Goal: Information Seeking & Learning: Understand process/instructions

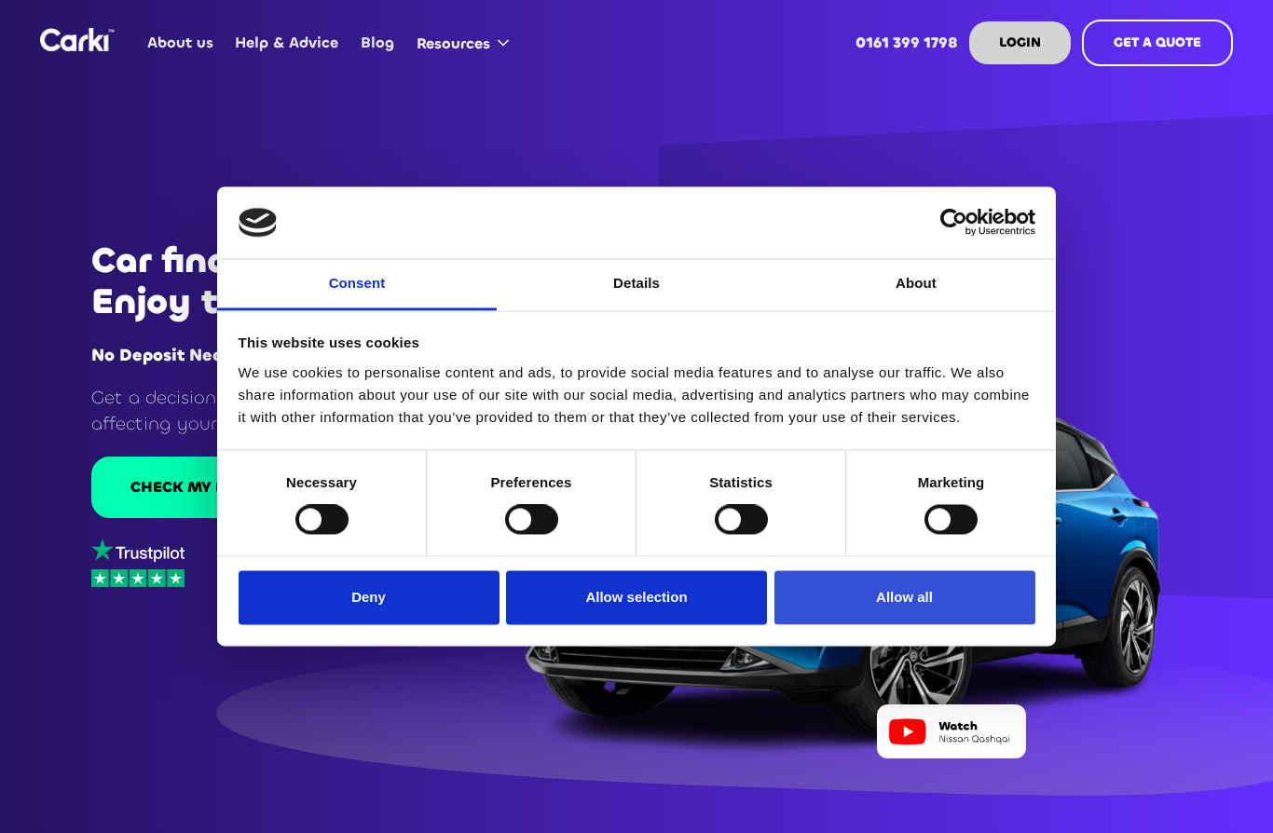
click at [873, 599] on button "Allow all" at bounding box center [905, 597] width 261 height 54
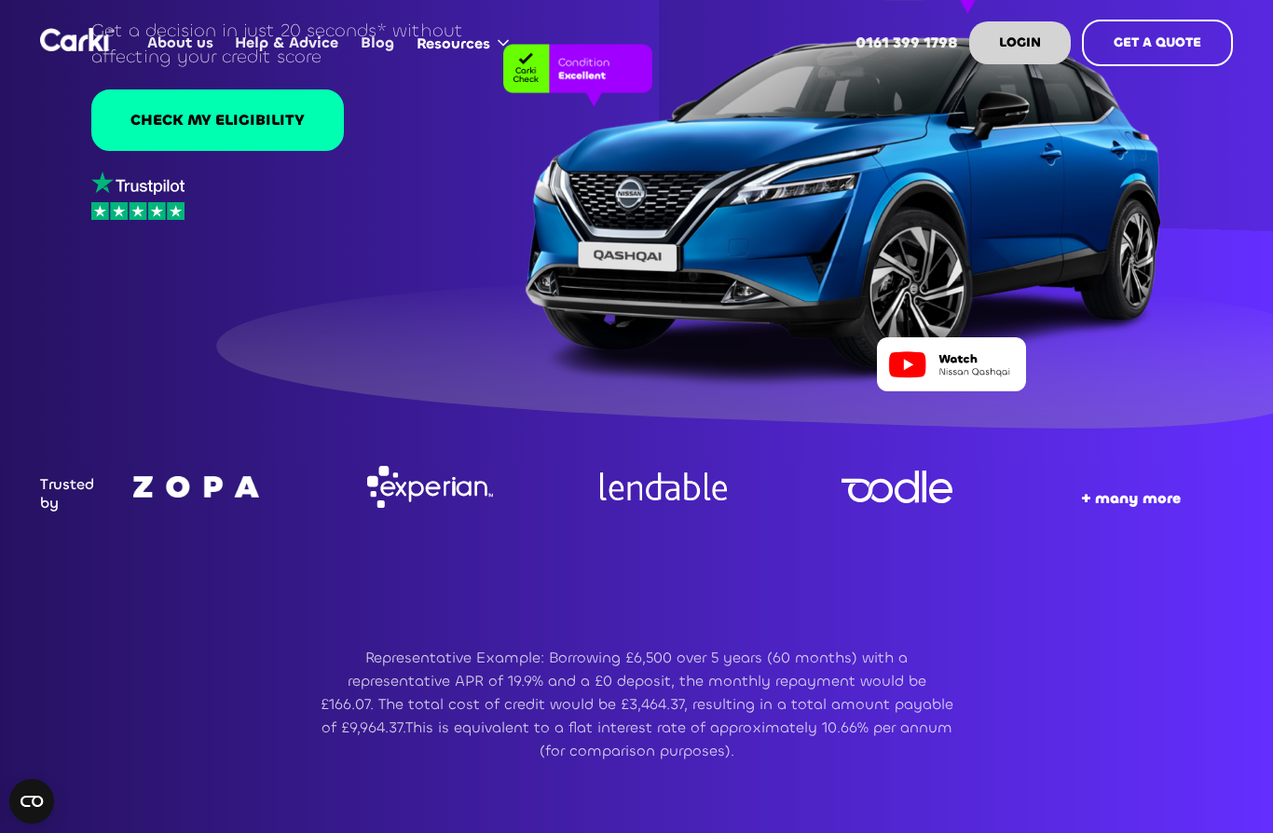
scroll to position [366, 0]
click at [185, 58] on link "About us" at bounding box center [181, 43] width 88 height 73
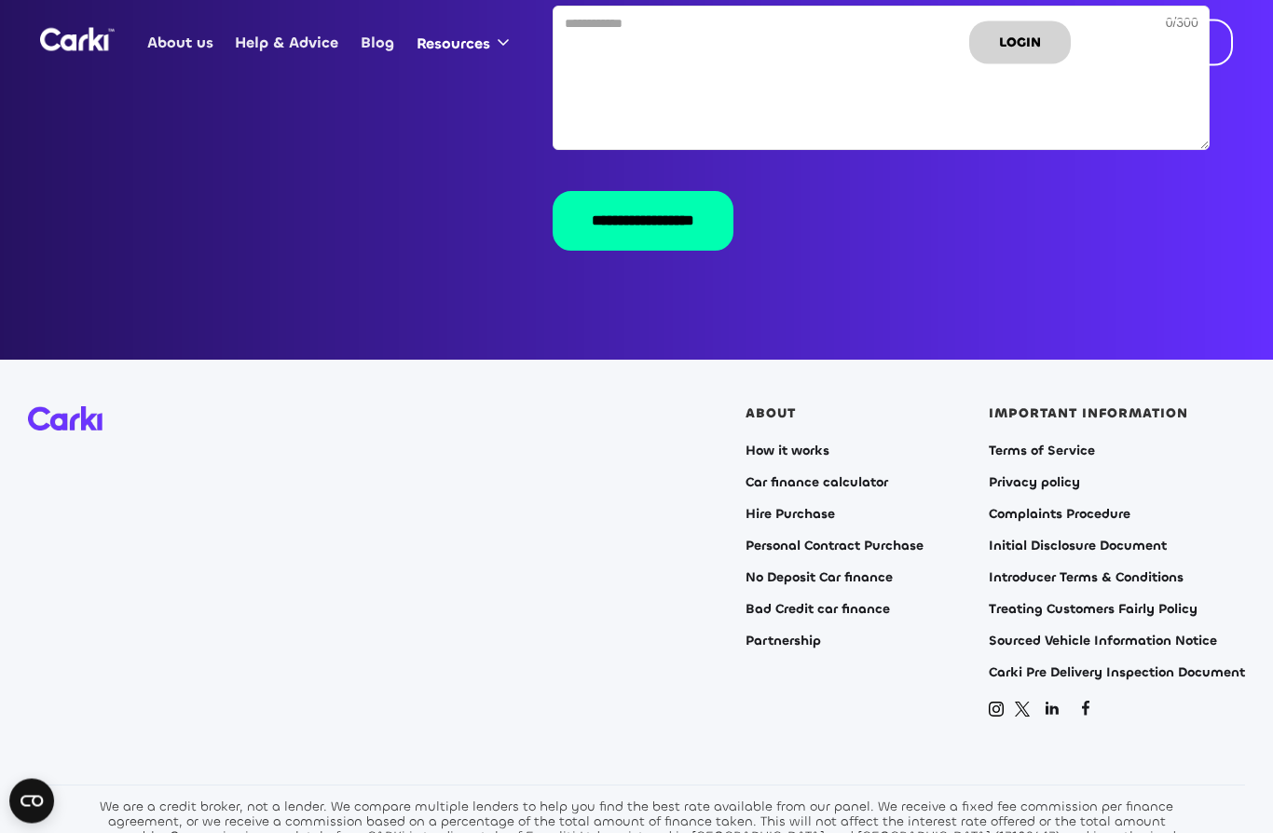
scroll to position [3628, 0]
click at [801, 444] on link "How it works" at bounding box center [788, 451] width 84 height 15
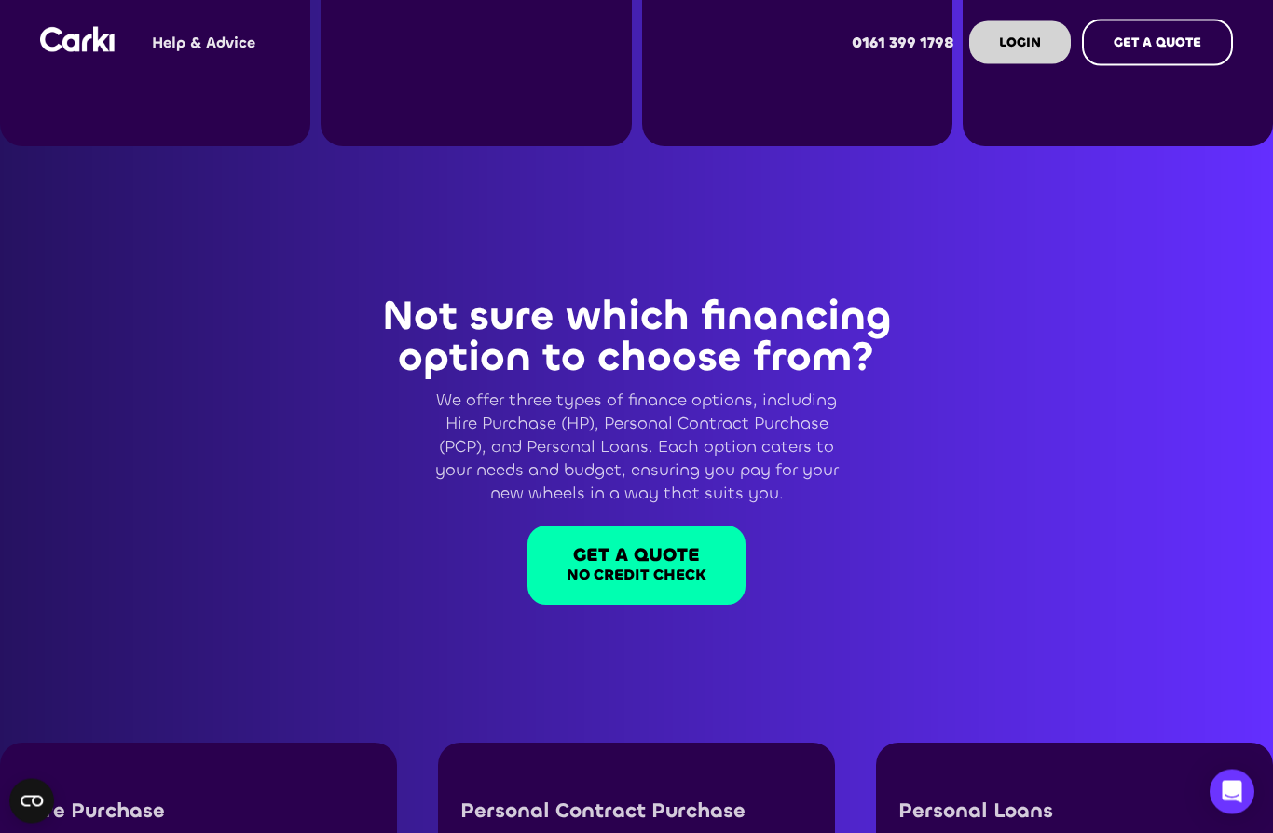
scroll to position [813, 0]
